Goal: Find contact information: Find contact information

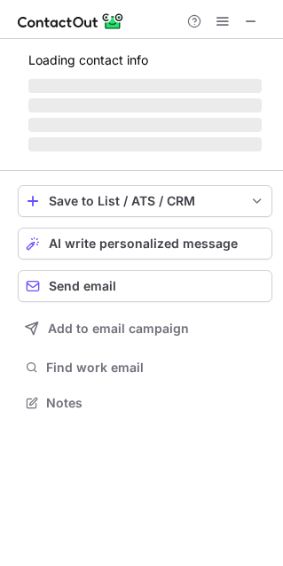
scroll to position [429, 282]
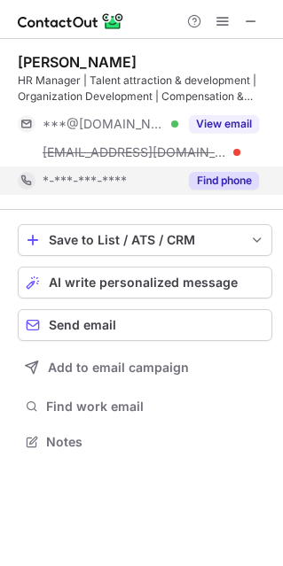
click at [205, 177] on button "Find phone" at bounding box center [224, 181] width 70 height 18
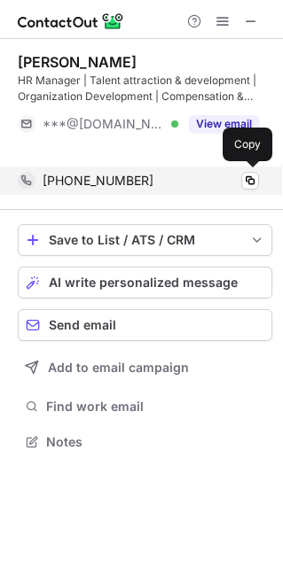
click at [226, 173] on div "+966544939310" at bounding box center [151, 181] width 216 height 16
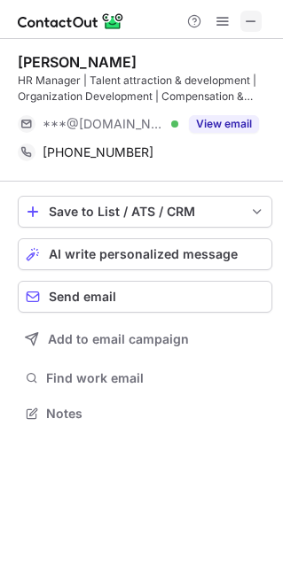
click at [242, 20] on button at bounding box center [250, 21] width 21 height 21
